Goal: Information Seeking & Learning: Understand process/instructions

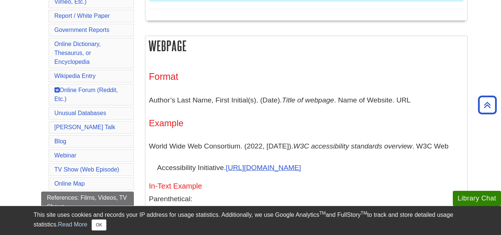
scroll to position [366, 0]
drag, startPoint x: 415, startPoint y: 99, endPoint x: 144, endPoint y: 106, distance: 270.9
click at [423, 105] on p "Author’s Last Name, First Initial(s). (Date). Title of webpage . Name of Websit…" at bounding box center [306, 100] width 315 height 22
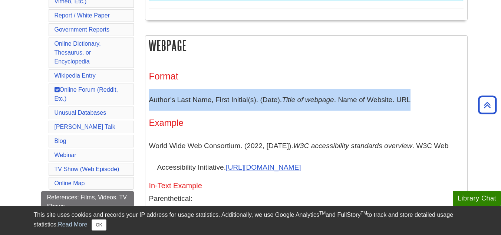
drag, startPoint x: 417, startPoint y: 96, endPoint x: 149, endPoint y: 92, distance: 267.9
click at [149, 92] on p "Author’s Last Name, First Initial(s). (Date). Title of webpage . Name of Websit…" at bounding box center [306, 100] width 315 height 22
copy p "Author’s Last Name, First Initial(s). (Date). Title of webpage . Name of Websit…"
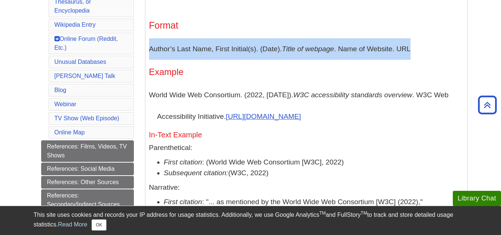
scroll to position [436, 0]
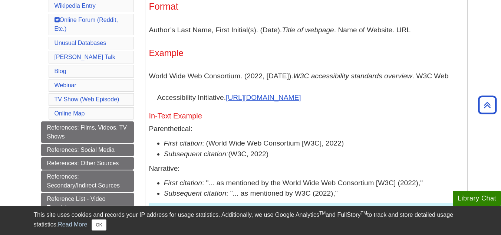
click at [270, 148] on li "First citation : (World Wide Web Consortium [W3C], 2022)" at bounding box center [314, 143] width 300 height 11
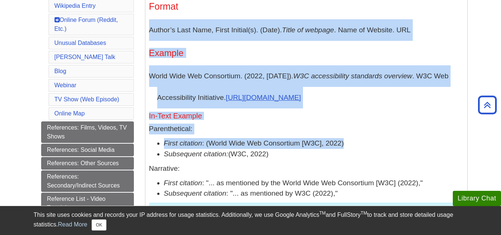
drag, startPoint x: 350, startPoint y: 141, endPoint x: 150, endPoint y: 31, distance: 227.8
click at [150, 31] on div "Format Author’s Last Name, First Initial(s). (Date). Title of webpage . Name of…" at bounding box center [306, 143] width 315 height 285
copy div "Author’s Last Name, First Initial(s). (Date). Title of webpage . Name of Websit…"
click at [296, 131] on p "Parenthetical:" at bounding box center [306, 129] width 315 height 11
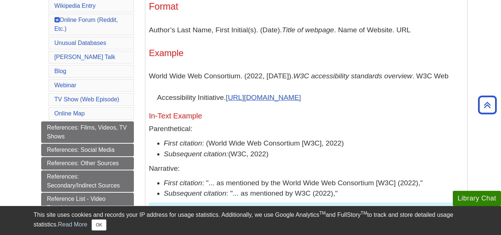
click at [296, 131] on p "Parenthetical:" at bounding box center [306, 129] width 315 height 11
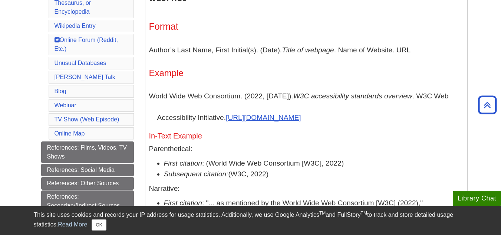
scroll to position [408, 0]
